Goal: Task Accomplishment & Management: Use online tool/utility

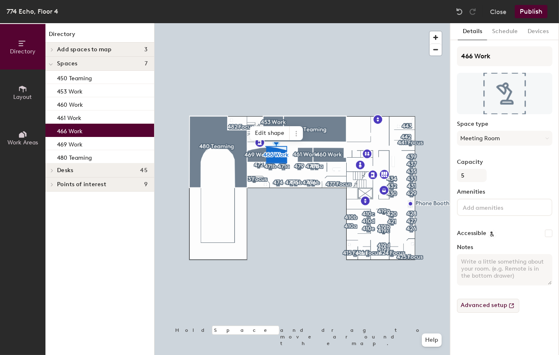
click at [499, 306] on button "Advanced setup" at bounding box center [488, 305] width 62 height 14
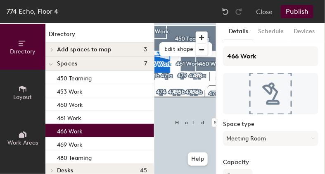
click at [306, 14] on button "Publish" at bounding box center [297, 11] width 33 height 13
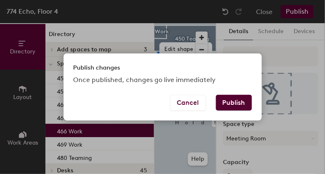
click at [236, 107] on button "Publish" at bounding box center [234, 103] width 36 height 16
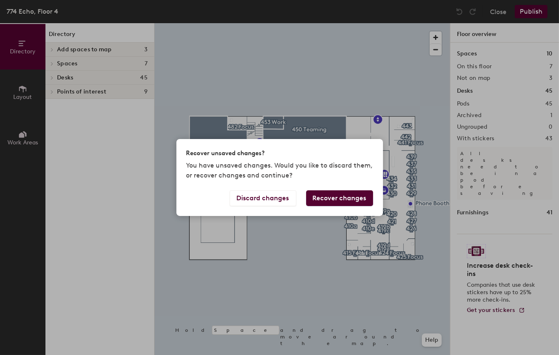
click at [336, 200] on button "Recover changes" at bounding box center [339, 198] width 67 height 16
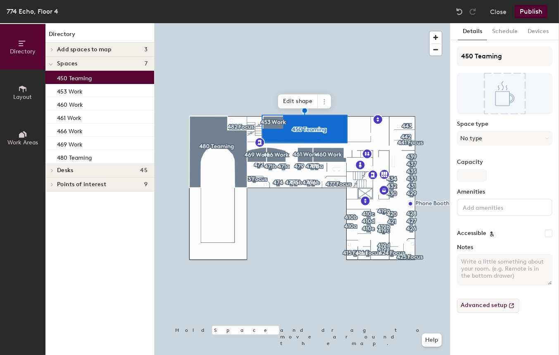
click at [487, 305] on button "Advanced setup" at bounding box center [488, 305] width 62 height 14
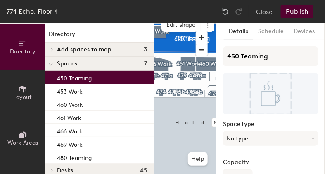
click at [295, 8] on button "Publish" at bounding box center [297, 11] width 33 height 13
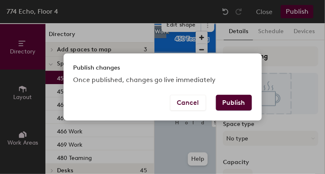
click at [225, 108] on button "Publish" at bounding box center [234, 103] width 36 height 16
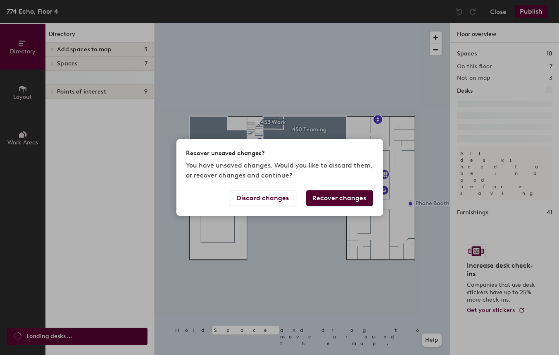
click at [320, 198] on button "Recover changes" at bounding box center [339, 198] width 67 height 16
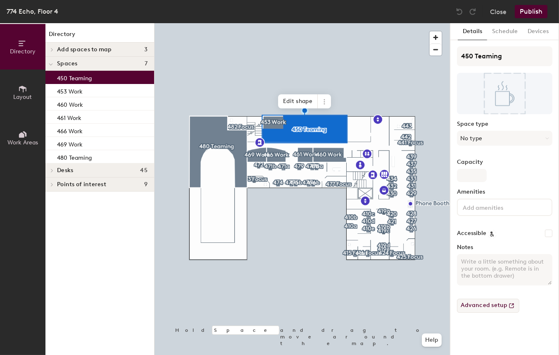
click at [478, 306] on button "Advanced setup" at bounding box center [488, 305] width 62 height 14
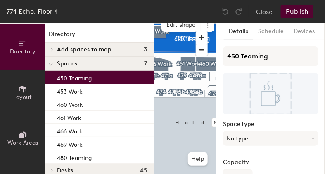
click at [288, 11] on button "Publish" at bounding box center [297, 11] width 33 height 13
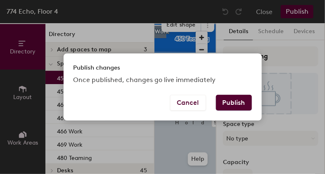
click at [229, 105] on button "Publish" at bounding box center [234, 103] width 36 height 16
